Goal: Information Seeking & Learning: Learn about a topic

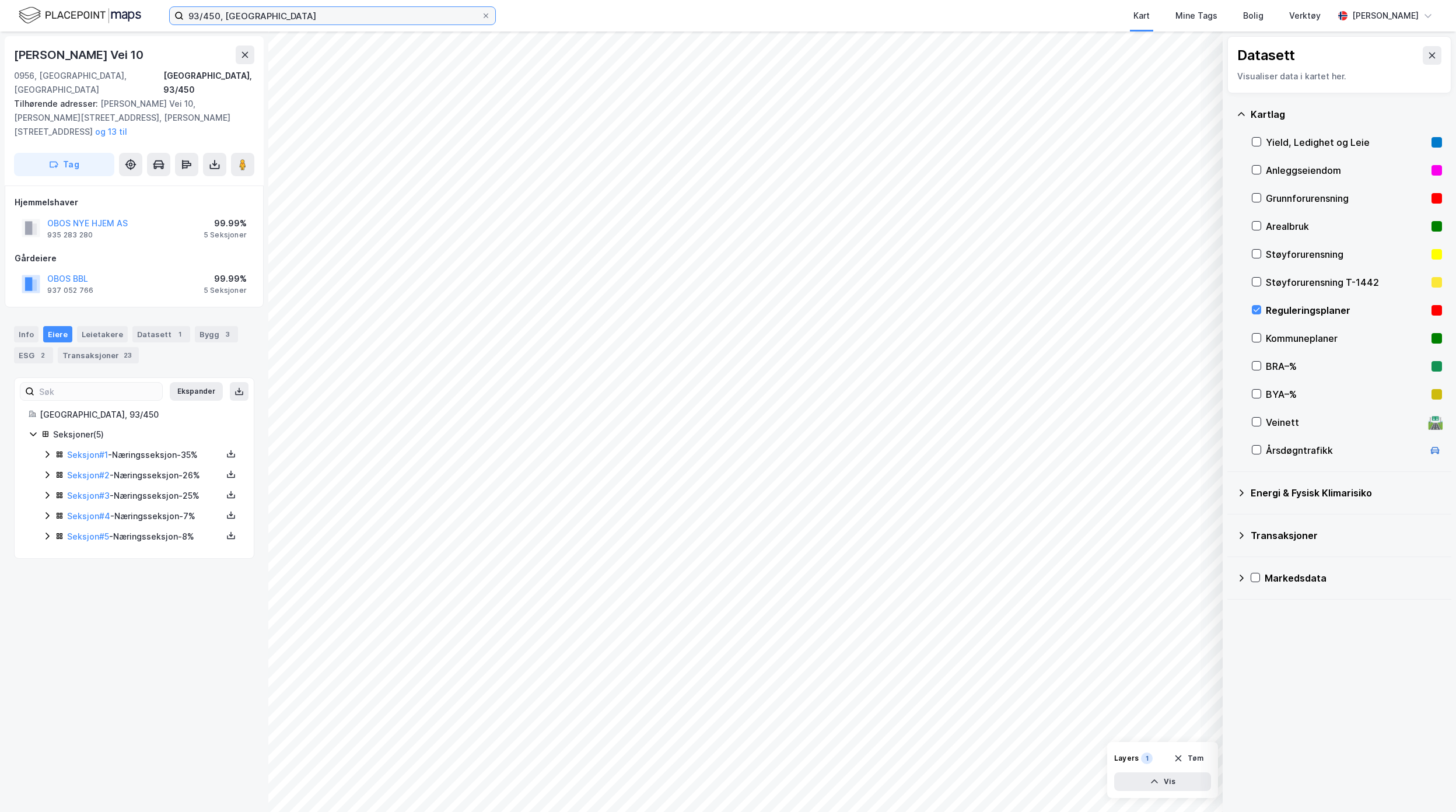
drag, startPoint x: 370, startPoint y: 16, endPoint x: -74, endPoint y: 3, distance: 444.2
click at [0, 3] on html "93/450, Oslo Kart Mine Tags Bolig Verktøy [PERSON_NAME] Datasett Visualiser dat…" at bounding box center [728, 406] width 1456 height 812
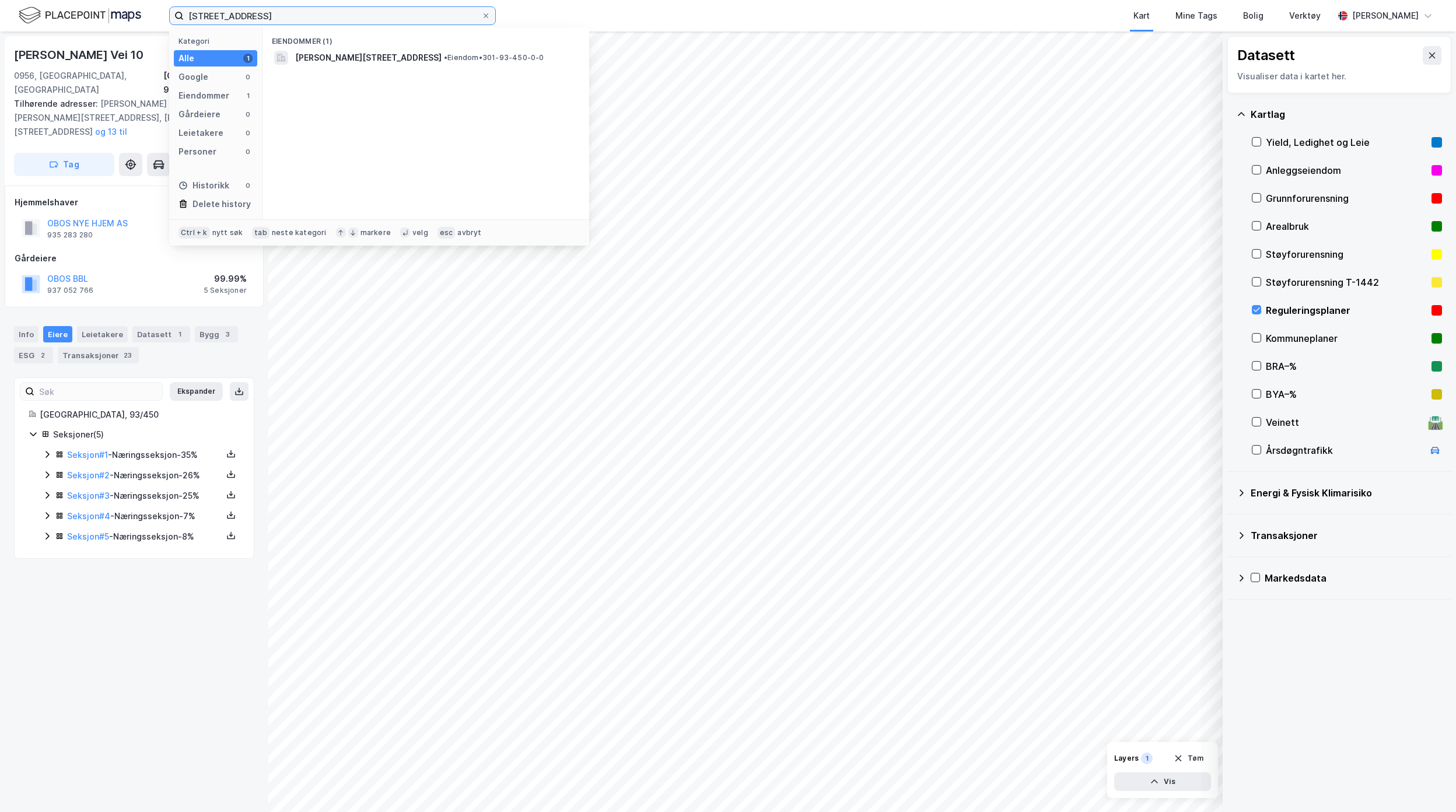
type input "[STREET_ADDRESS]"
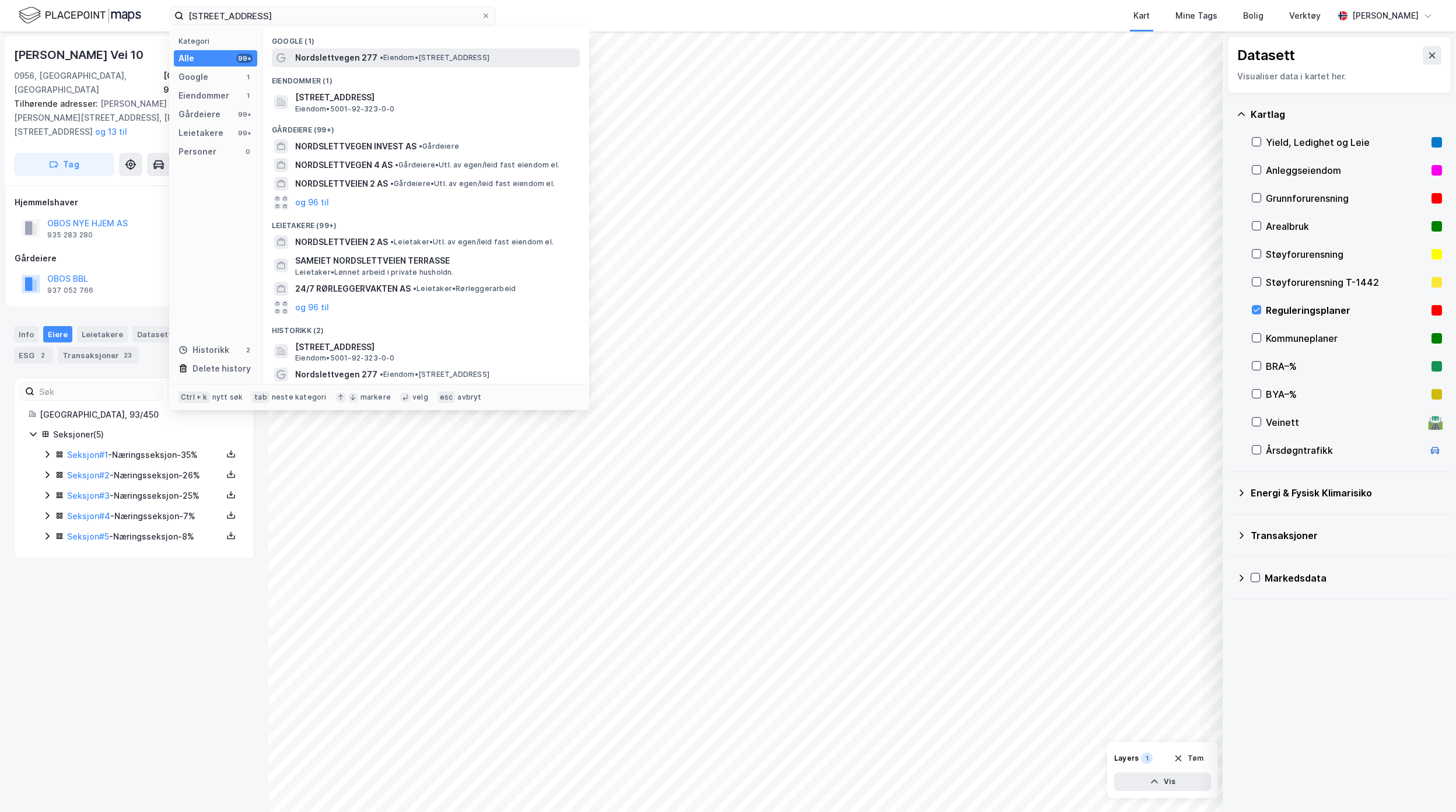
click at [469, 64] on div "Nordslettvegen 277 • Eiendom • [STREET_ADDRESS]" at bounding box center [436, 58] width 282 height 14
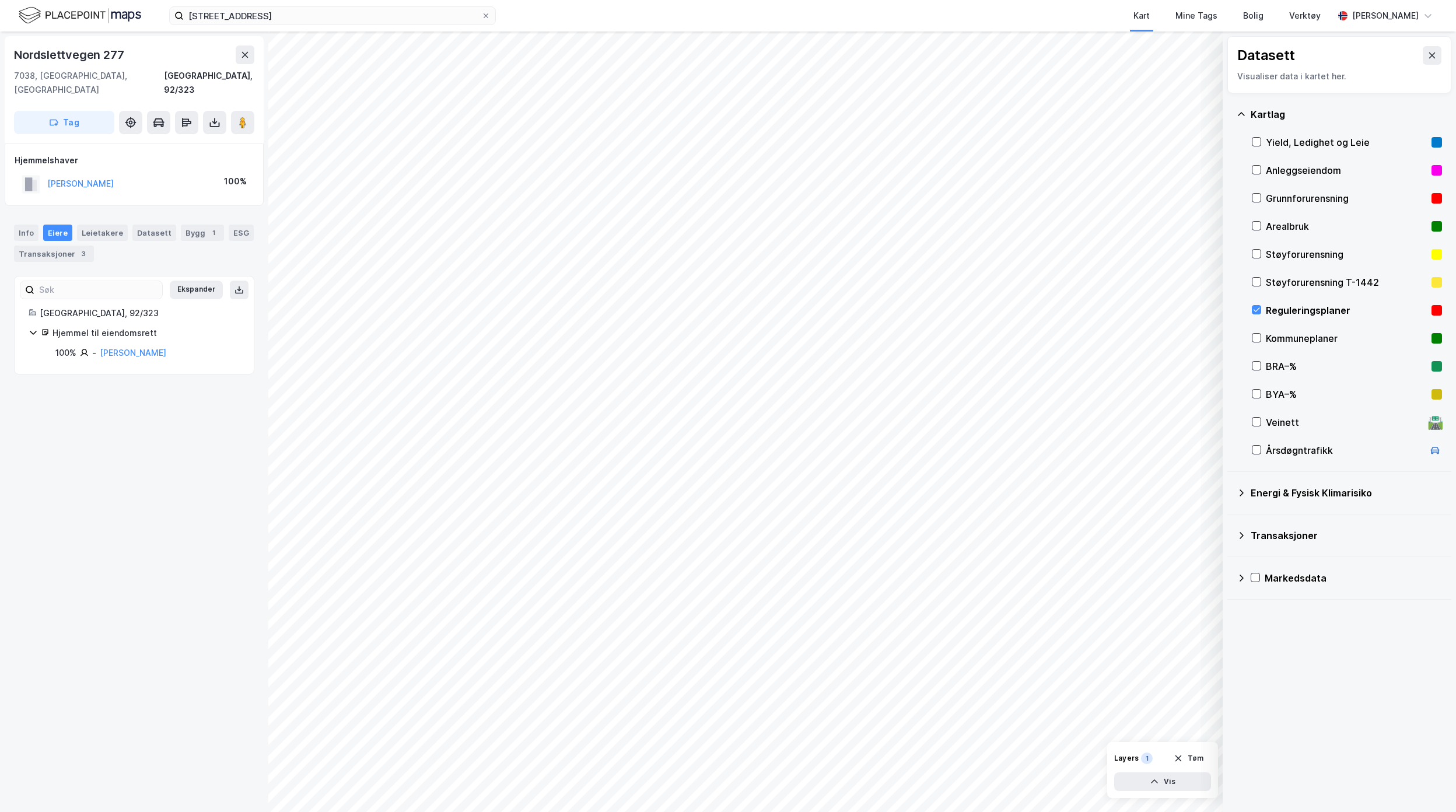
drag, startPoint x: 239, startPoint y: 109, endPoint x: 258, endPoint y: 143, distance: 38.9
click at [239, 116] on image at bounding box center [243, 122] width 7 height 12
